Goal: Transaction & Acquisition: Purchase product/service

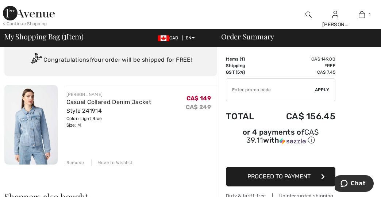
scroll to position [21, 0]
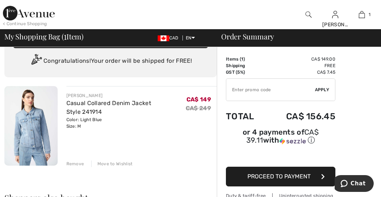
click at [33, 132] on img at bounding box center [30, 125] width 53 height 79
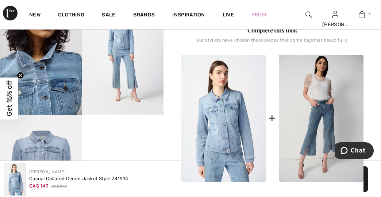
scroll to position [354, 0]
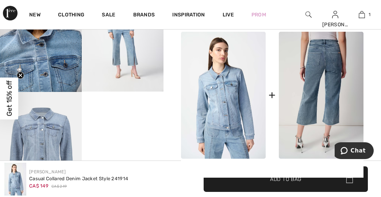
click at [331, 107] on img at bounding box center [321, 95] width 85 height 127
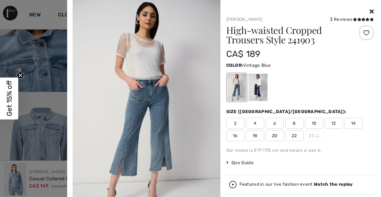
click at [294, 128] on span "8" at bounding box center [294, 123] width 18 height 11
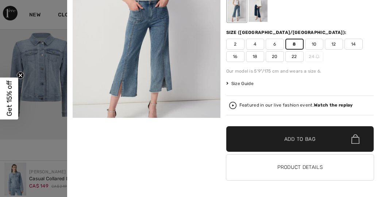
scroll to position [438, 0]
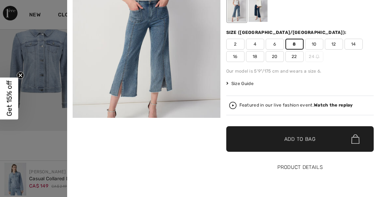
click at [296, 165] on button "Product Details" at bounding box center [300, 168] width 148 height 26
click at [302, 165] on button "Product Details" at bounding box center [300, 168] width 148 height 26
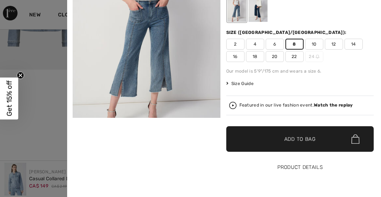
scroll to position [500, 0]
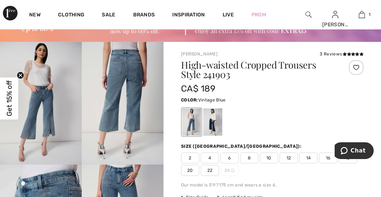
scroll to position [83, 0]
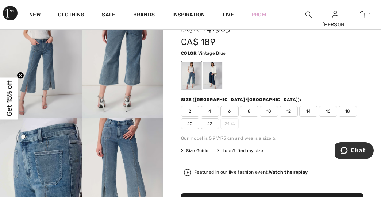
click at [253, 117] on span "8" at bounding box center [249, 111] width 18 height 11
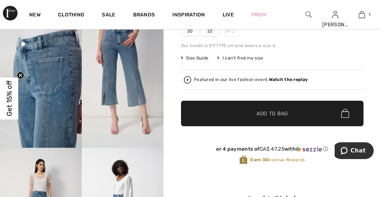
scroll to position [187, 0]
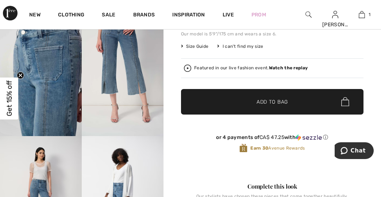
click at [274, 105] on span "Add to Bag" at bounding box center [271, 102] width 31 height 8
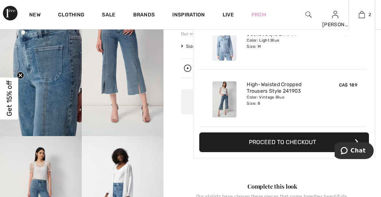
scroll to position [0, 0]
click at [360, 14] on img at bounding box center [361, 14] width 6 height 9
